Goal: Communication & Community: Connect with others

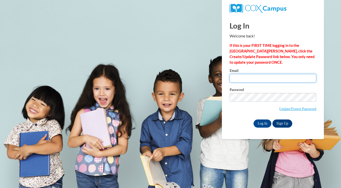
click at [256, 77] on input "Email" at bounding box center [273, 78] width 87 height 9
type input "slewens@wausauschools.org"
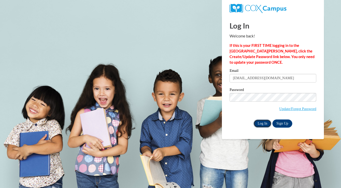
click at [258, 124] on input "Log In" at bounding box center [263, 124] width 18 height 8
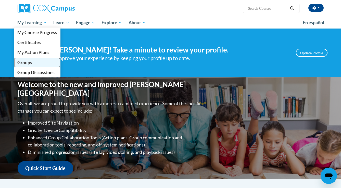
click at [24, 63] on span "Groups" at bounding box center [24, 62] width 15 height 5
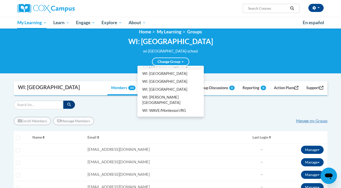
scroll to position [8, 0]
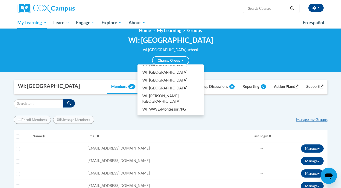
click at [159, 121] on link "All Groups" at bounding box center [171, 125] width 64 height 8
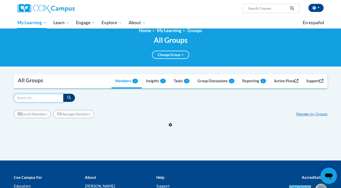
click at [28, 101] on input "Search" at bounding box center [39, 98] width 50 height 9
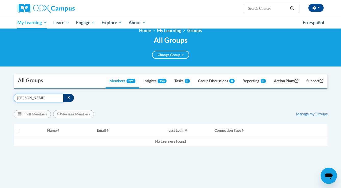
click at [38, 96] on input "heise" at bounding box center [39, 98] width 50 height 9
type input "hiese"
click at [63, 99] on button "button" at bounding box center [68, 98] width 11 height 8
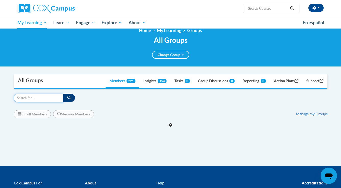
click at [36, 99] on input "Search" at bounding box center [39, 98] width 50 height 9
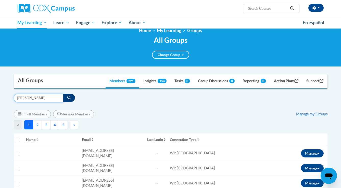
type input "meghan"
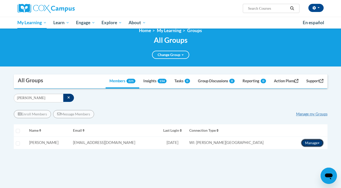
click at [319, 142] on button "Manage" at bounding box center [312, 143] width 23 height 8
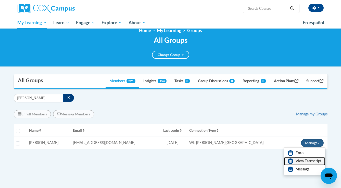
click at [304, 161] on link "View Transcript" at bounding box center [304, 161] width 41 height 8
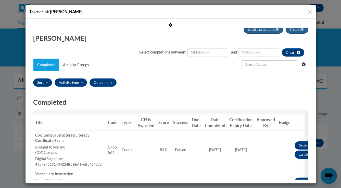
scroll to position [0, 0]
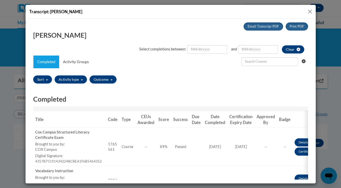
click at [309, 12] on button "Close" at bounding box center [310, 11] width 6 height 6
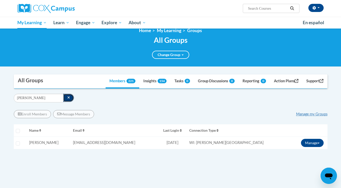
click at [66, 99] on button "button" at bounding box center [68, 98] width 11 height 8
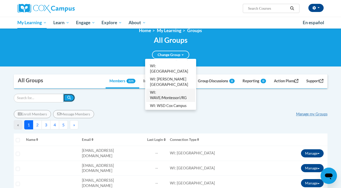
scroll to position [109, 0]
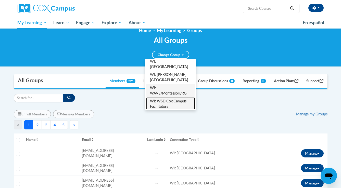
click at [168, 97] on link "WI: WSD Cox Campus Facilitators" at bounding box center [170, 103] width 49 height 13
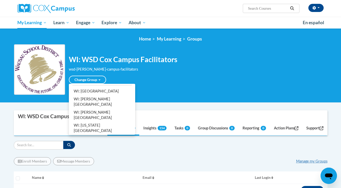
scroll to position [0, 0]
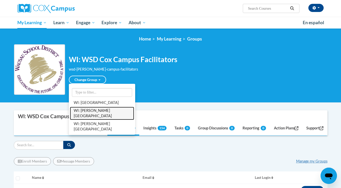
click at [95, 110] on link "WI: [PERSON_NAME][GEOGRAPHIC_DATA]" at bounding box center [102, 113] width 64 height 13
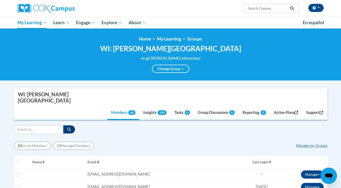
click at [305, 143] on div "Manage my Groups" at bounding box center [311, 146] width 31 height 6
click at [306, 144] on link "Manage my Groups" at bounding box center [311, 146] width 31 height 4
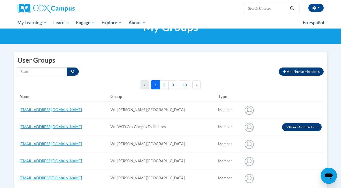
scroll to position [26, 0]
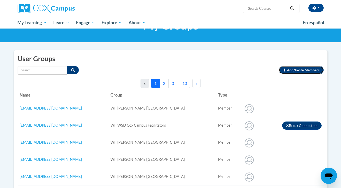
click at [300, 70] on span "Add/Invite Members" at bounding box center [303, 70] width 33 height 4
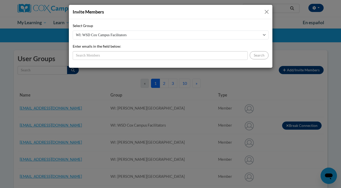
click at [266, 35] on select "WI: WSD Cox Campus Facilitators WI: [GEOGRAPHIC_DATA] WI: [GEOGRAPHIC_DATA] [GE…" at bounding box center [171, 35] width 196 height 9
select select "4e5e3438-ff9b-4133-b22d-ff7fcfb53d72"
click at [73, 31] on select "WI: WSD Cox Campus Facilitators WI: [GEOGRAPHIC_DATA] WI: [GEOGRAPHIC_DATA] [GE…" at bounding box center [171, 35] width 196 height 9
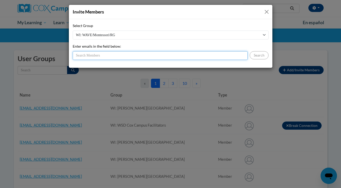
click at [125, 55] on input "Enter emails in the field below:" at bounding box center [160, 55] width 175 height 9
paste input "[EMAIL_ADDRESS][DOMAIN_NAME]"
type input "[EMAIL_ADDRESS][DOMAIN_NAME]"
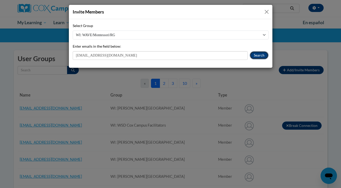
click at [257, 56] on button "Search" at bounding box center [259, 55] width 19 height 8
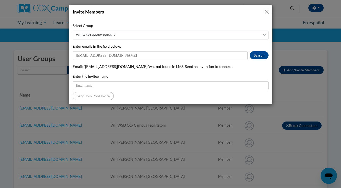
click at [267, 10] on button "Close" at bounding box center [267, 12] width 6 height 6
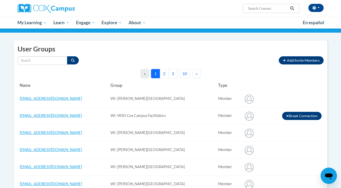
scroll to position [0, 0]
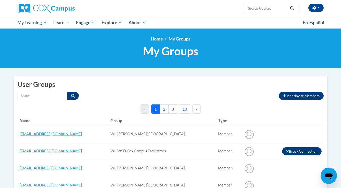
click at [178, 6] on div "[PERSON_NAME] (Central Daylight Time GMT-0500 ) My Profile Inbox Groups Hub Act…" at bounding box center [222, 6] width 209 height 13
click at [45, 97] on input "Search by name" at bounding box center [43, 96] width 50 height 9
type input "p"
type input "kimber"
click at [70, 98] on button "Search" at bounding box center [73, 96] width 12 height 8
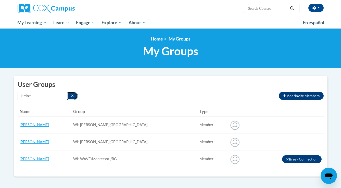
click at [71, 95] on icon "Search" at bounding box center [72, 96] width 2 height 2
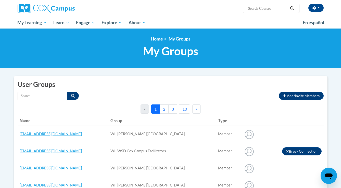
click at [91, 92] on div "Type All Member" at bounding box center [147, 96] width 258 height 9
